Goal: Find specific page/section: Find specific page/section

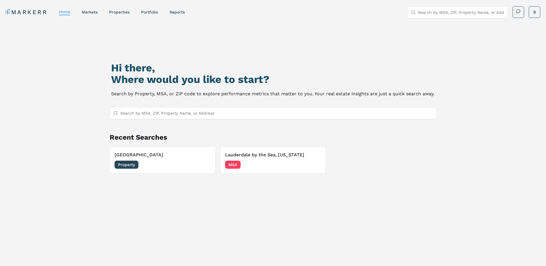
click at [121, 13] on link "properties" at bounding box center [119, 12] width 20 height 5
